Goal: Task Accomplishment & Management: Manage account settings

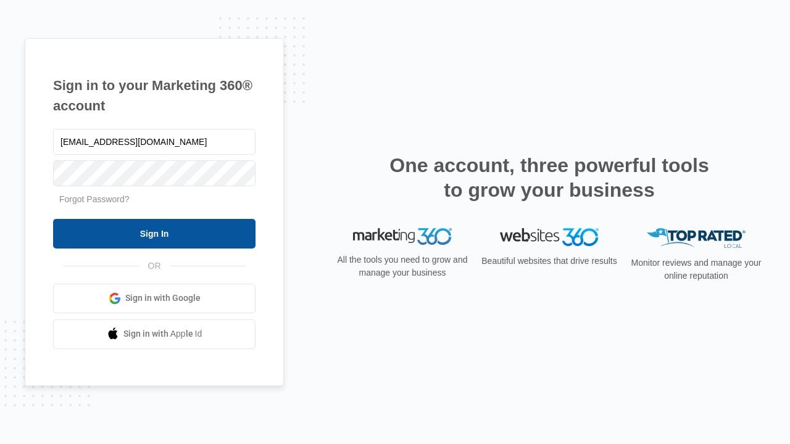
click at [154, 233] on input "Sign In" at bounding box center [154, 234] width 202 height 30
